Goal: Task Accomplishment & Management: Use online tool/utility

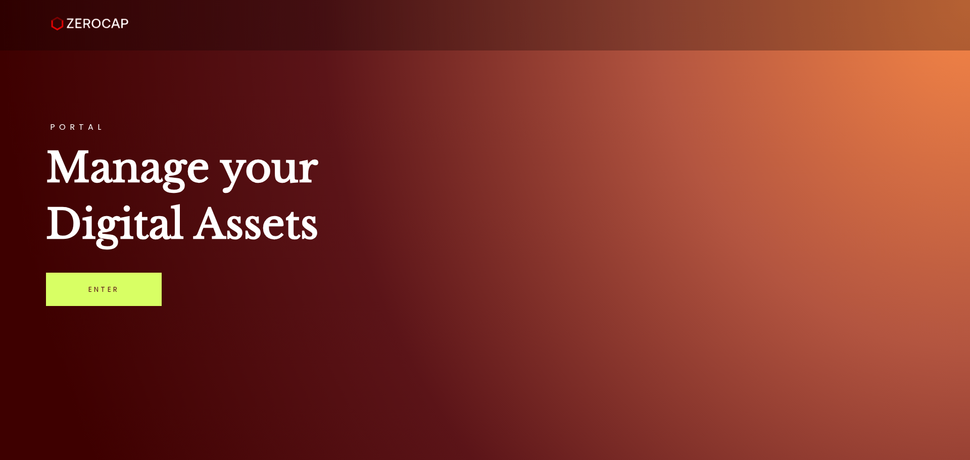
click at [112, 309] on div "PORTAL Manage your Digital Assets Enter" at bounding box center [485, 230] width 970 height 460
click at [113, 295] on link "Enter" at bounding box center [104, 289] width 116 height 33
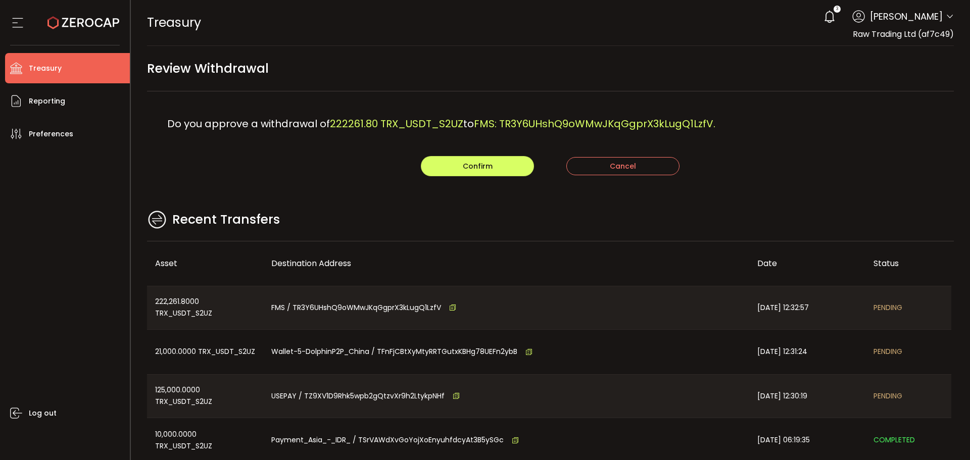
drag, startPoint x: 676, startPoint y: 138, endPoint x: 685, endPoint y: 137, distance: 8.6
click at [679, 138] on div "Do you approve a withdrawal of 222261.80 TRX_USDT_S2UZ to FMS: TR3Y6UHshQ9oWMwJ…" at bounding box center [550, 123] width 807 height 65
click at [676, 117] on span "FMS: TR3Y6UHshQ9oWMwJKqGgprX3kLugQ1LzfV." at bounding box center [594, 124] width 241 height 14
click at [444, 165] on button "Confirm" at bounding box center [477, 166] width 113 height 20
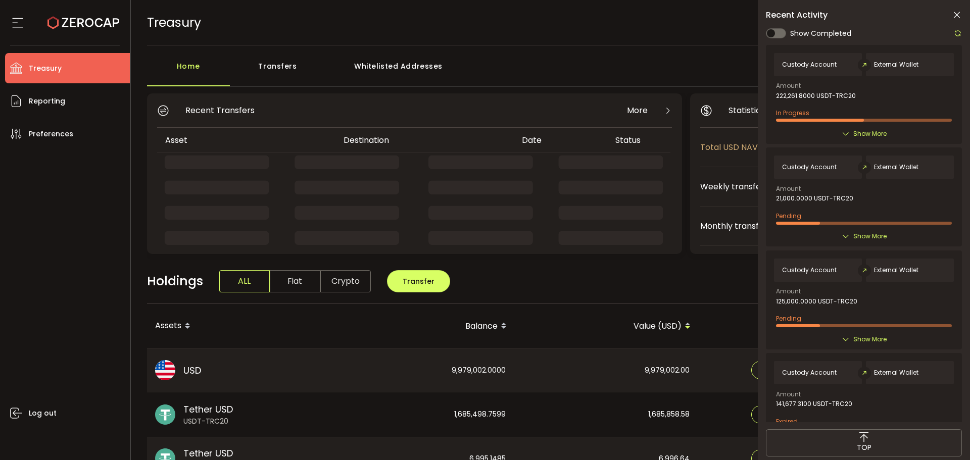
click at [954, 15] on icon at bounding box center [956, 15] width 10 height 10
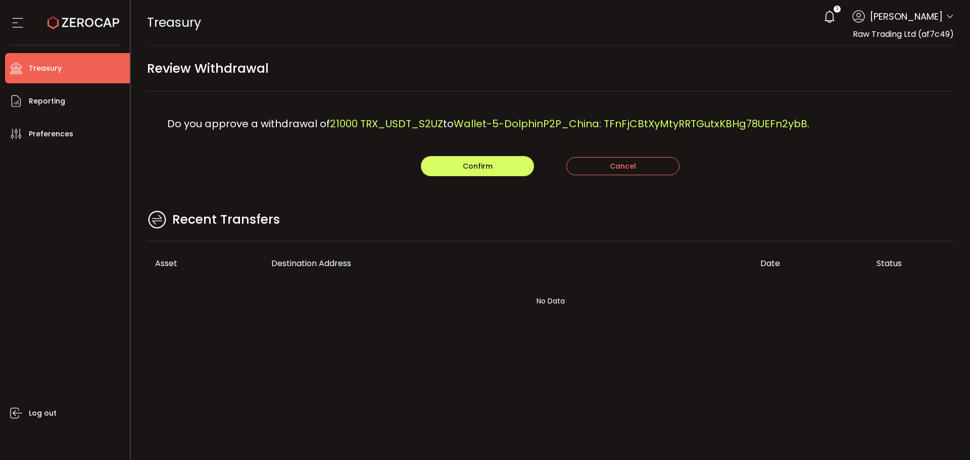
click at [573, 207] on main "Review Withdrawal Do you approve a withdrawal of 21000 TRX_USDT_S2UZ to Wallet-…" at bounding box center [550, 196] width 839 height 300
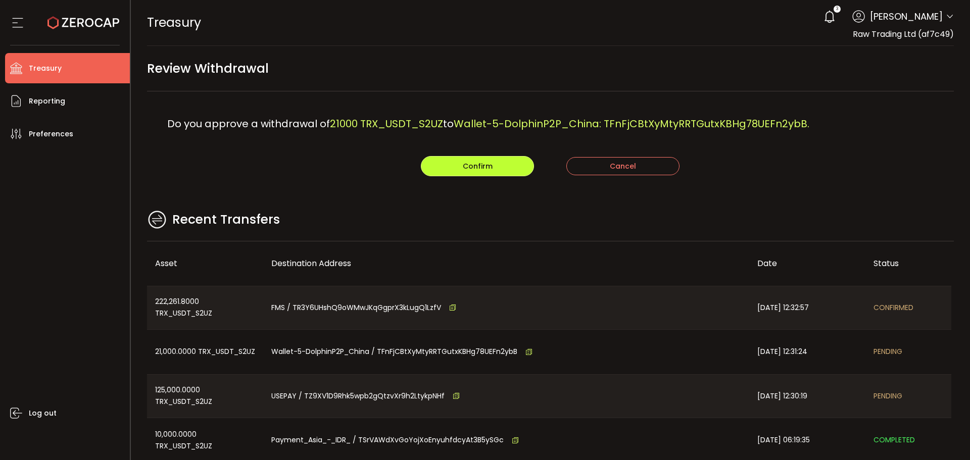
click at [463, 164] on span "Confirm" at bounding box center [478, 166] width 30 height 10
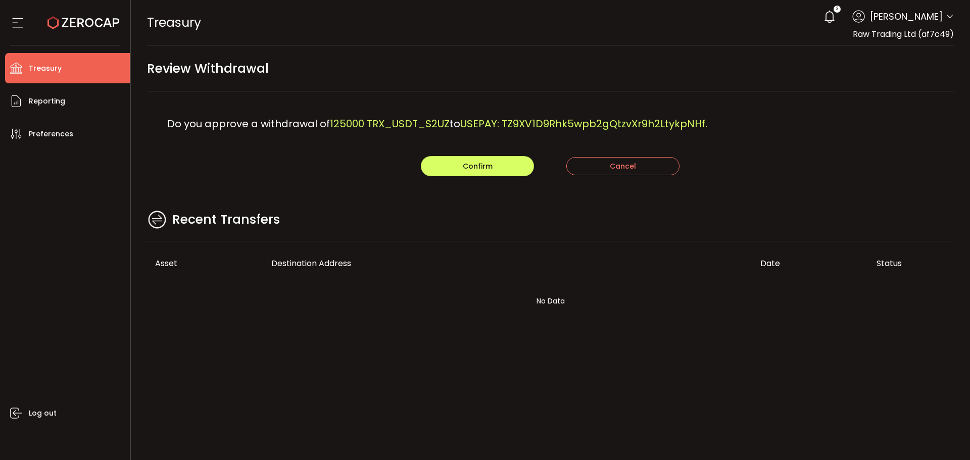
click at [498, 222] on div "Recent Transfers" at bounding box center [550, 225] width 807 height 33
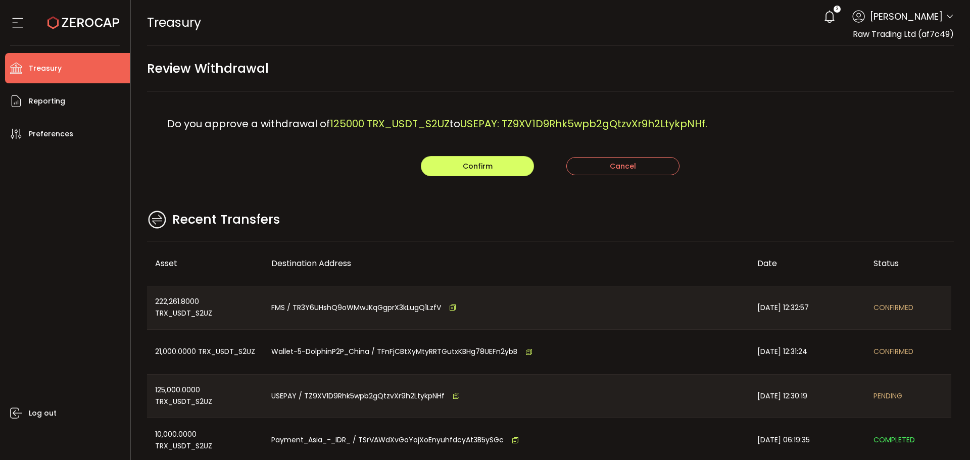
click at [536, 233] on div "Recent Transfers" at bounding box center [550, 225] width 807 height 33
click at [484, 171] on button "Confirm" at bounding box center [477, 166] width 113 height 20
